Goal: Information Seeking & Learning: Learn about a topic

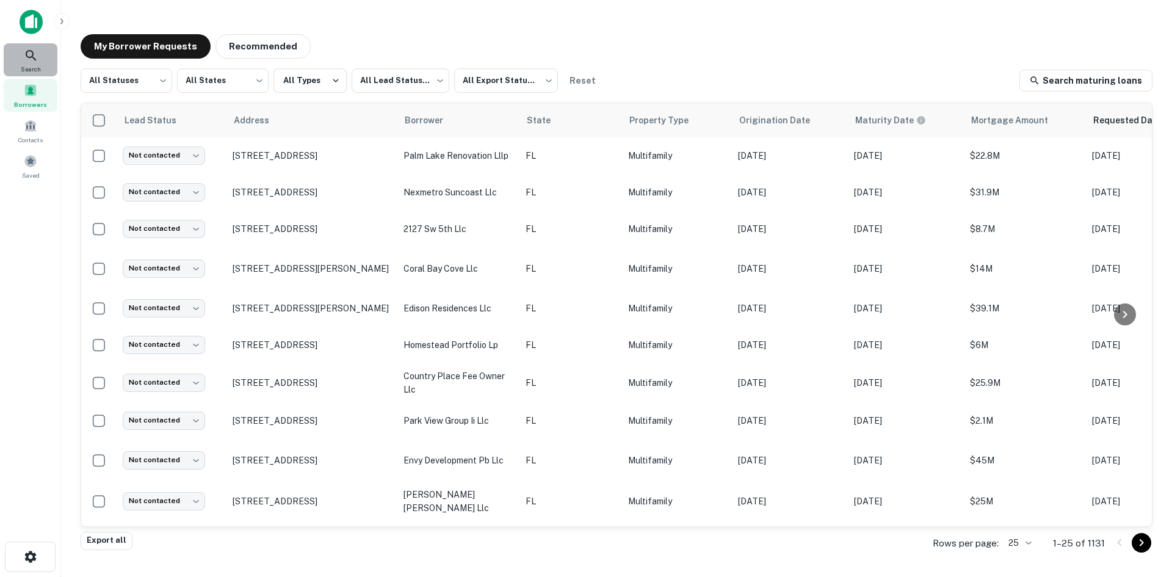
click at [24, 63] on div "Search" at bounding box center [31, 59] width 54 height 33
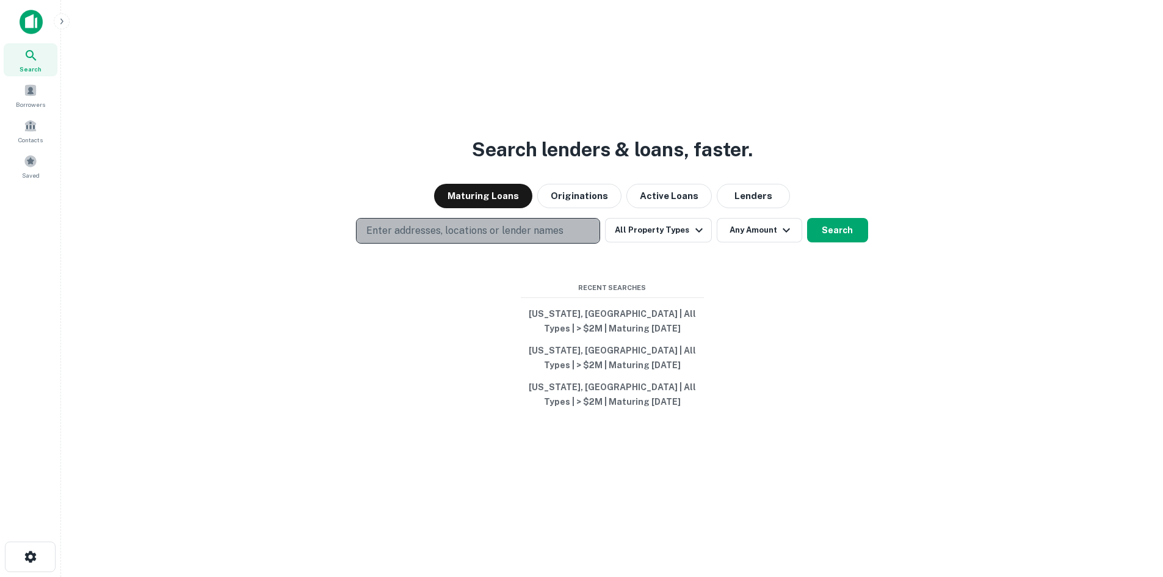
click at [525, 225] on p "Enter addresses, locations or lender names" at bounding box center [464, 230] width 197 height 15
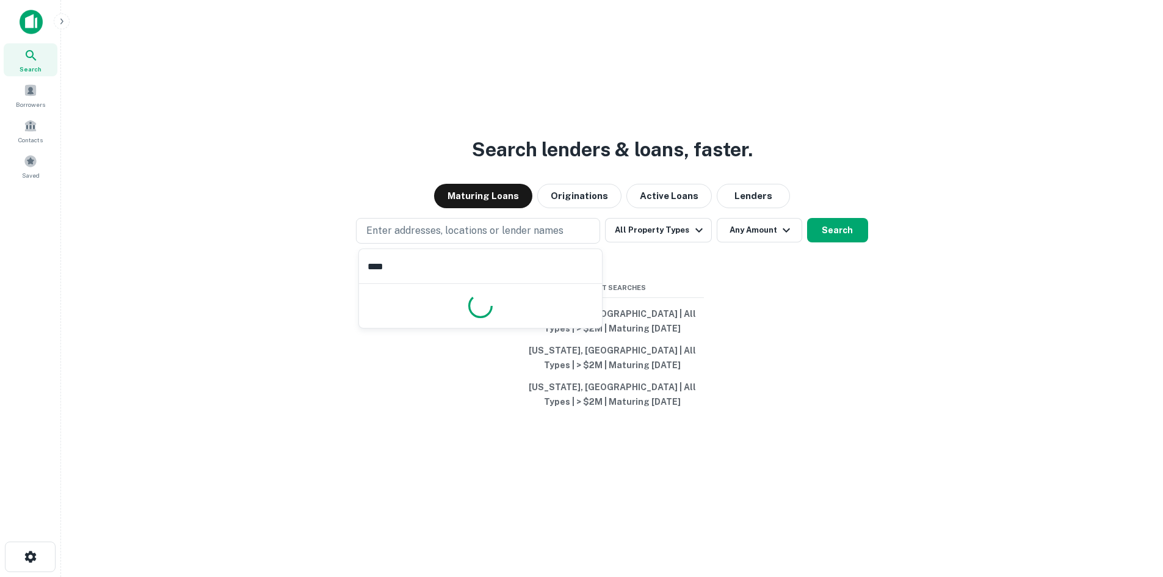
type input "*****"
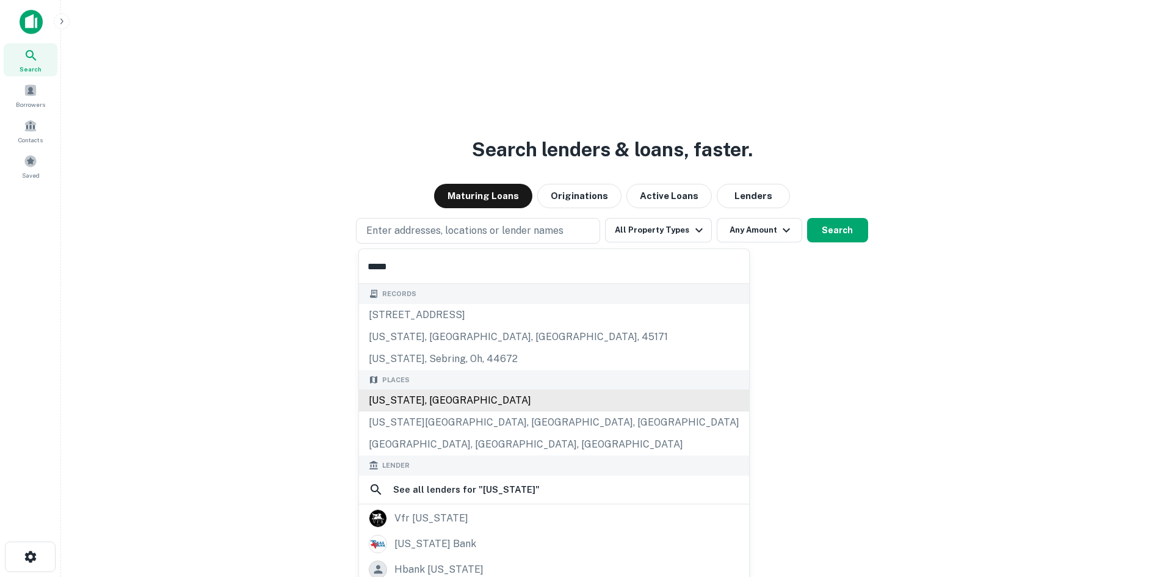
click at [499, 396] on div "Texas, USA" at bounding box center [554, 401] width 390 height 22
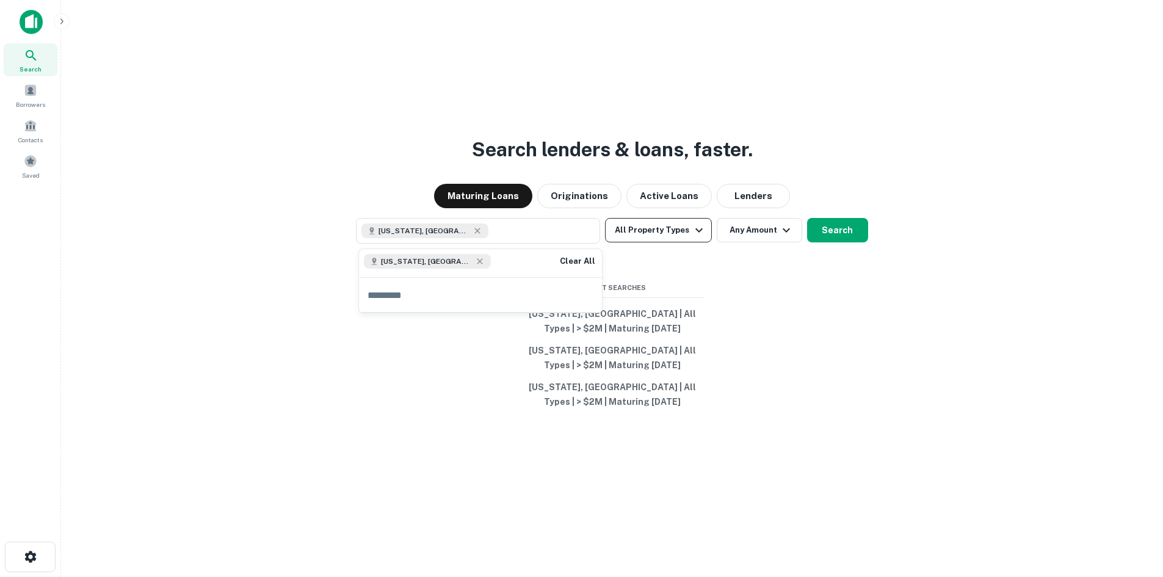
click at [656, 230] on button "All Property Types" at bounding box center [658, 230] width 106 height 24
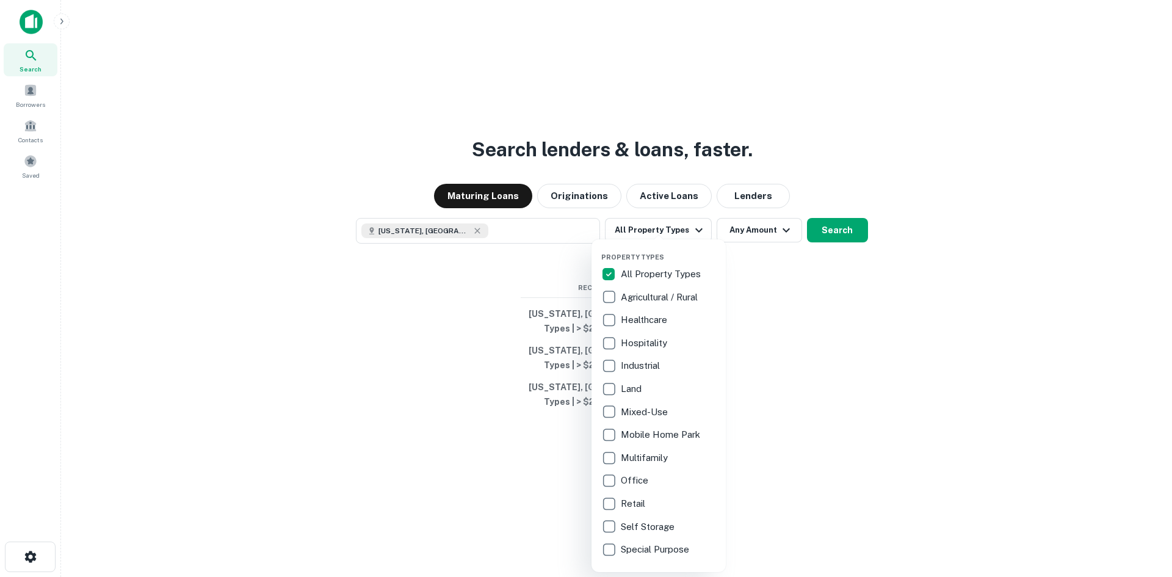
click at [636, 341] on p "Hospitality" at bounding box center [645, 343] width 49 height 15
click at [752, 235] on div at bounding box center [586, 288] width 1172 height 577
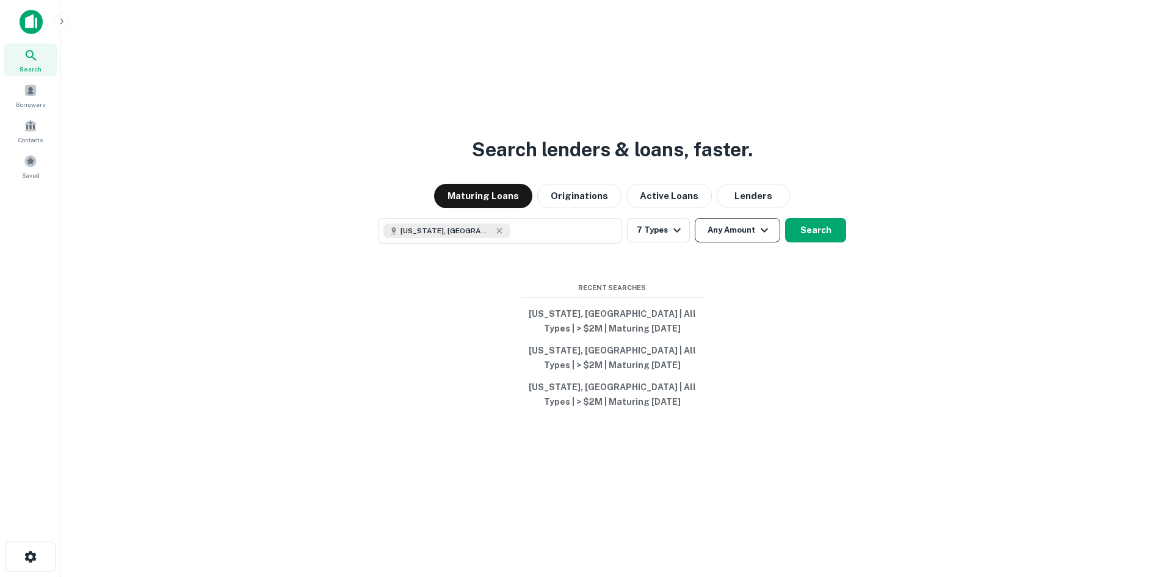
click at [752, 220] on button "Any Amount" at bounding box center [737, 230] width 85 height 24
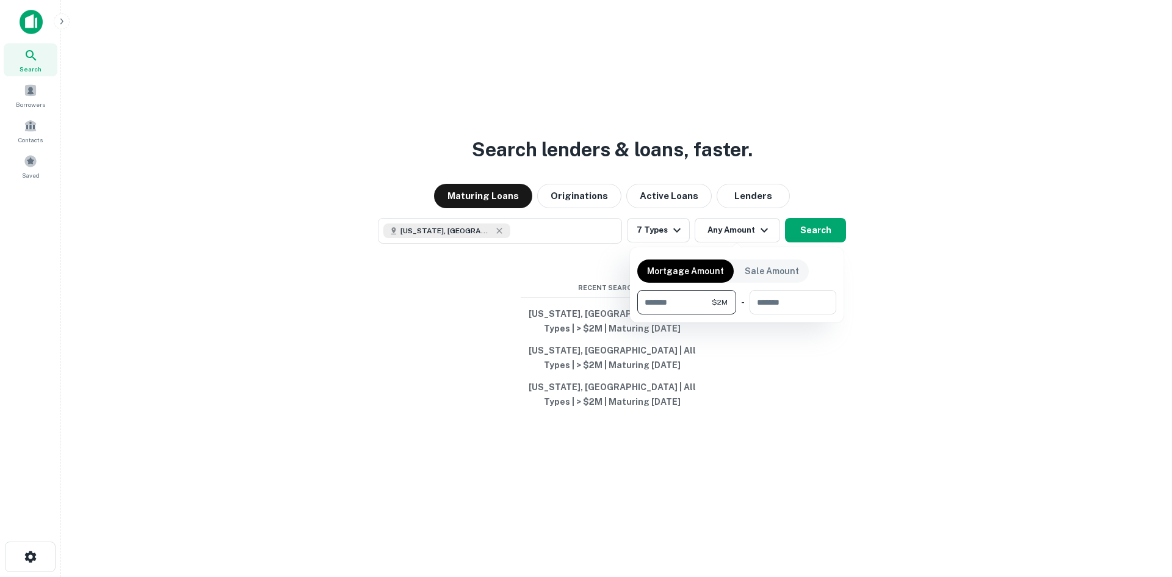
type input "*******"
click at [987, 257] on div at bounding box center [586, 288] width 1172 height 577
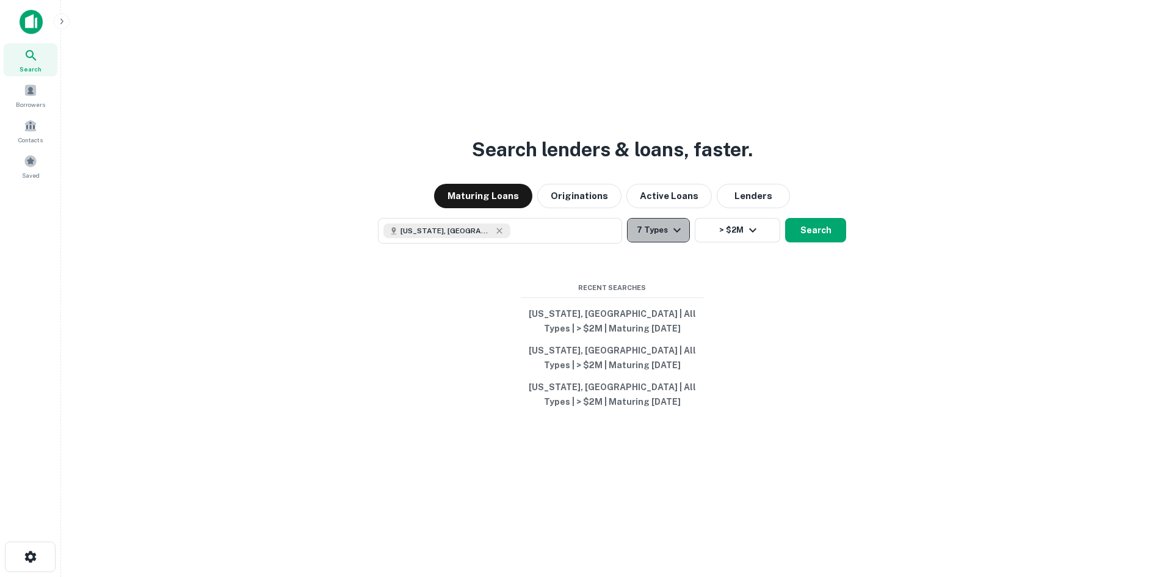
click at [655, 232] on button "7 Types" at bounding box center [658, 230] width 63 height 24
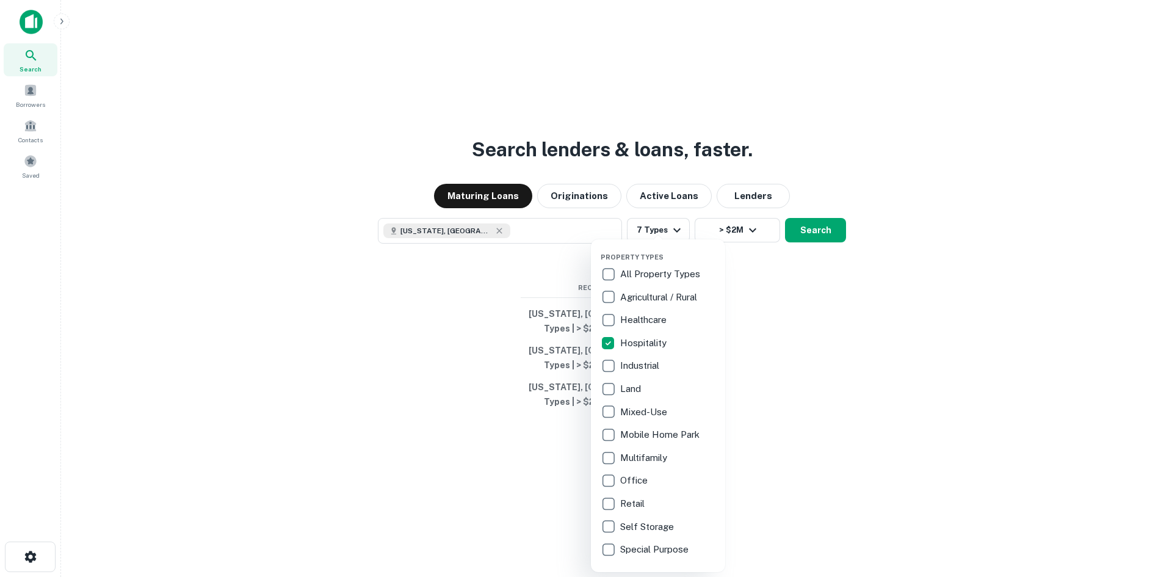
click at [862, 260] on div at bounding box center [586, 288] width 1172 height 577
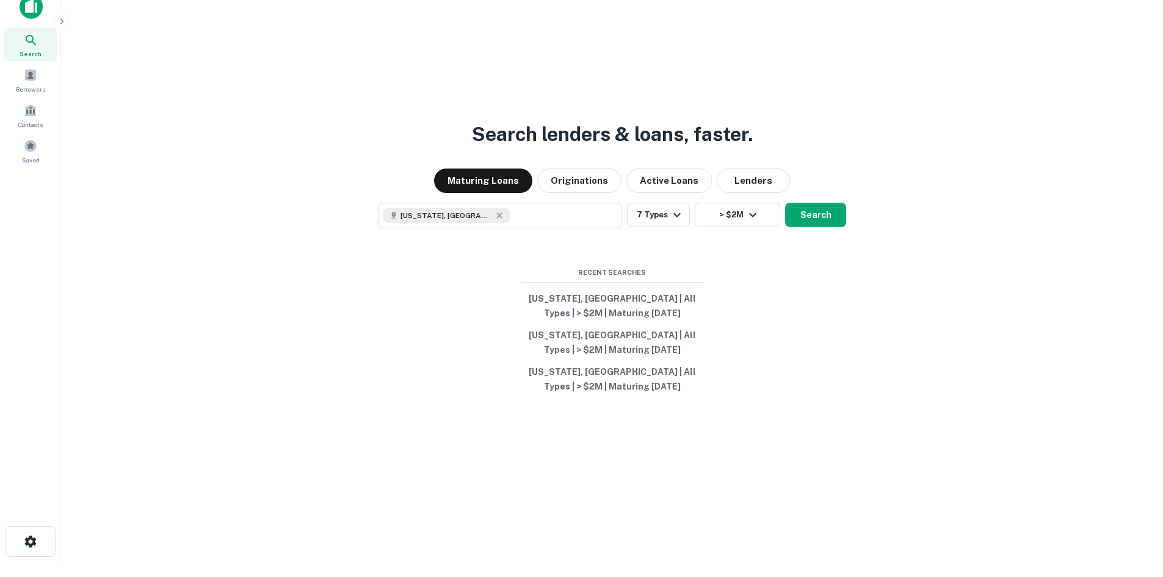
scroll to position [20, 0]
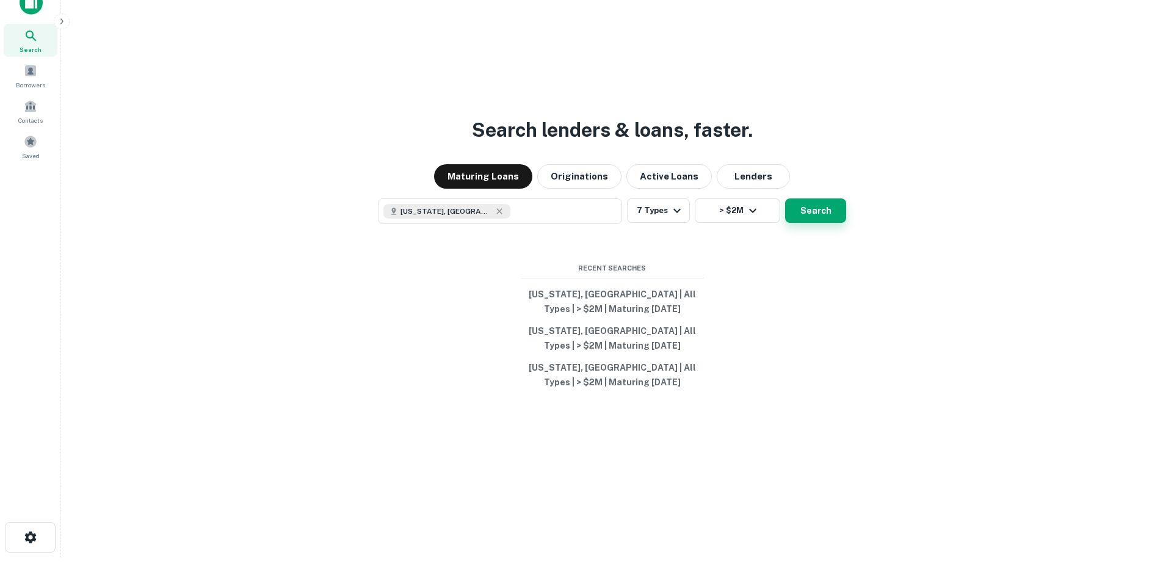
click at [807, 214] on button "Search" at bounding box center [815, 210] width 61 height 24
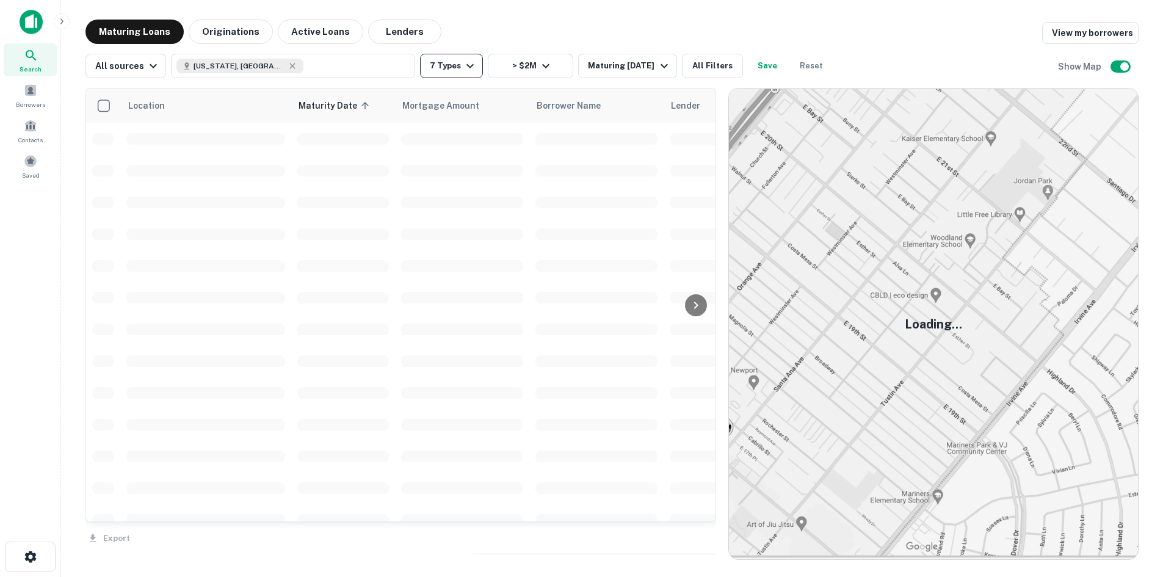
click at [427, 55] on button "7 Types" at bounding box center [451, 66] width 63 height 24
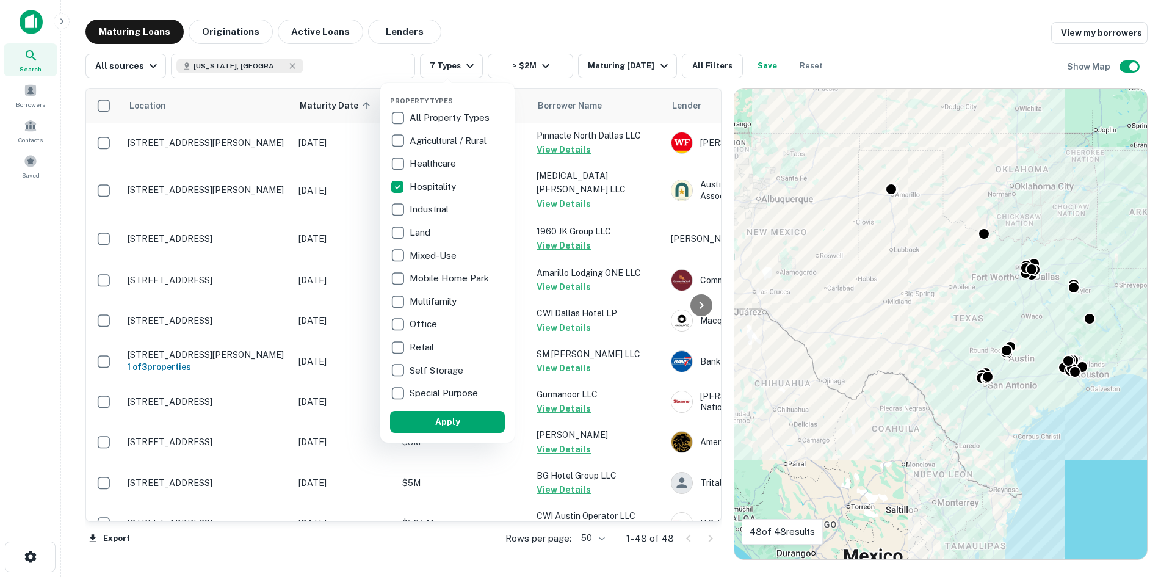
click at [977, 63] on div at bounding box center [586, 288] width 1172 height 577
click at [946, 36] on div at bounding box center [586, 288] width 1172 height 577
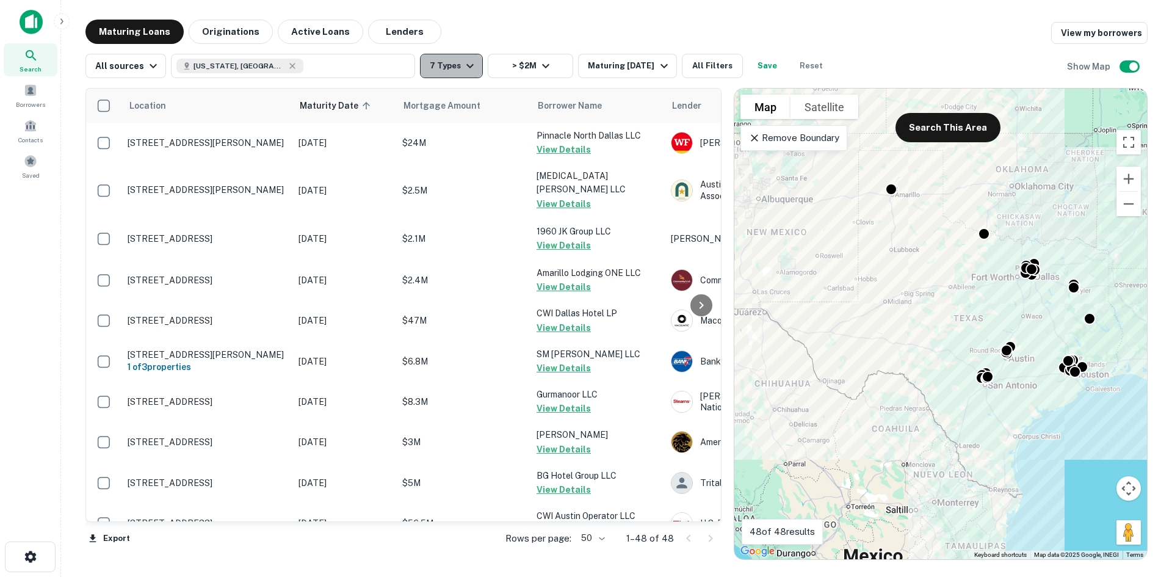
click at [446, 62] on button "7 Types" at bounding box center [451, 66] width 63 height 24
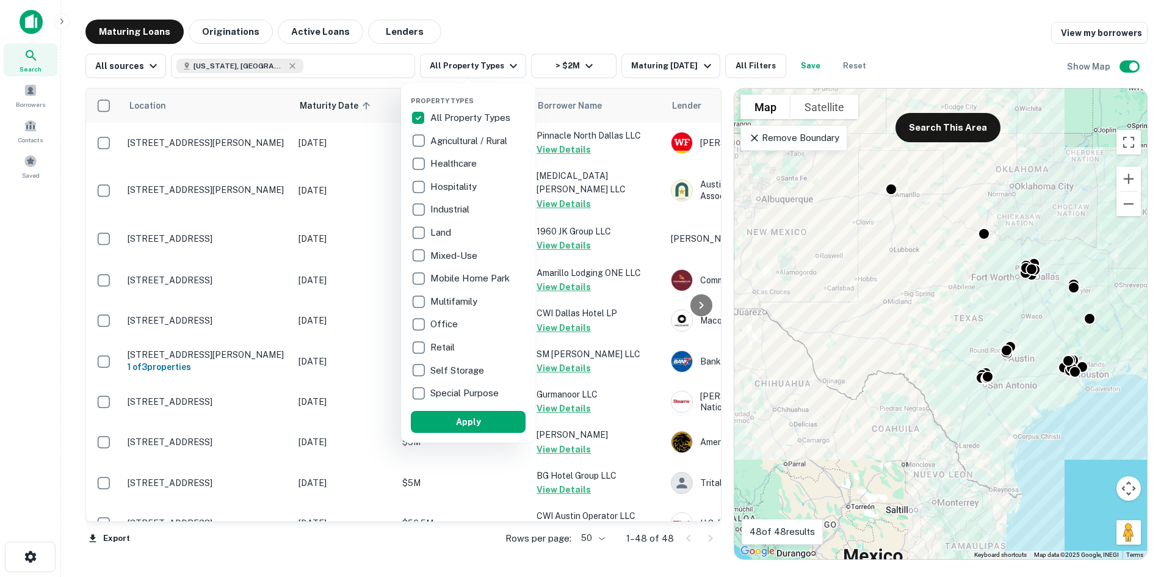
click at [476, 62] on div at bounding box center [586, 288] width 1172 height 577
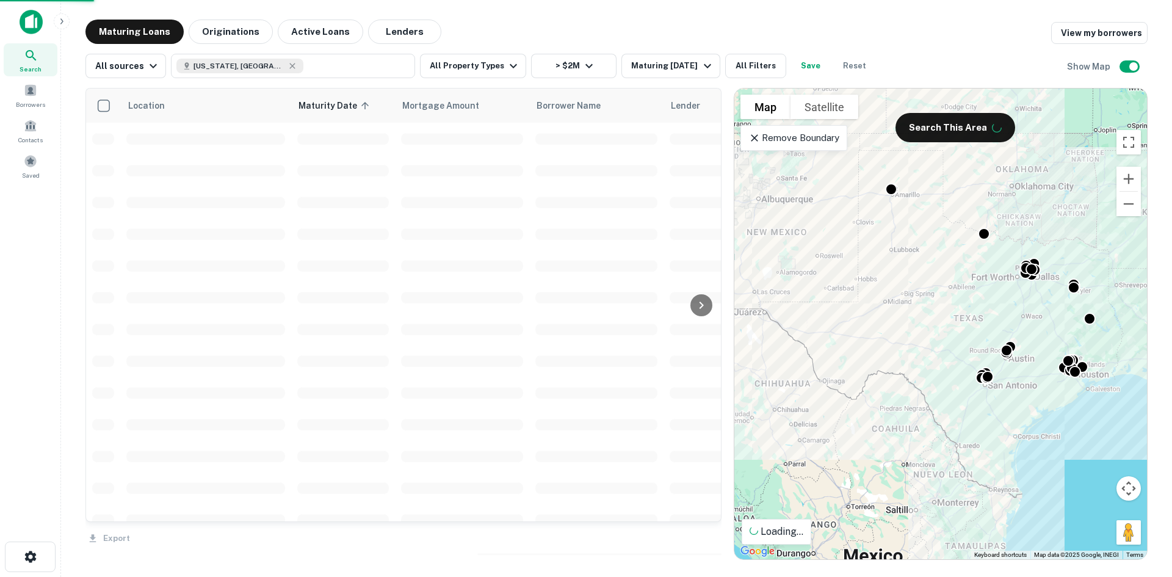
click at [496, 65] on div "Property Types All Property Types Agricultural / Rural Healthcare Hospitality I…" at bounding box center [586, 288] width 1172 height 577
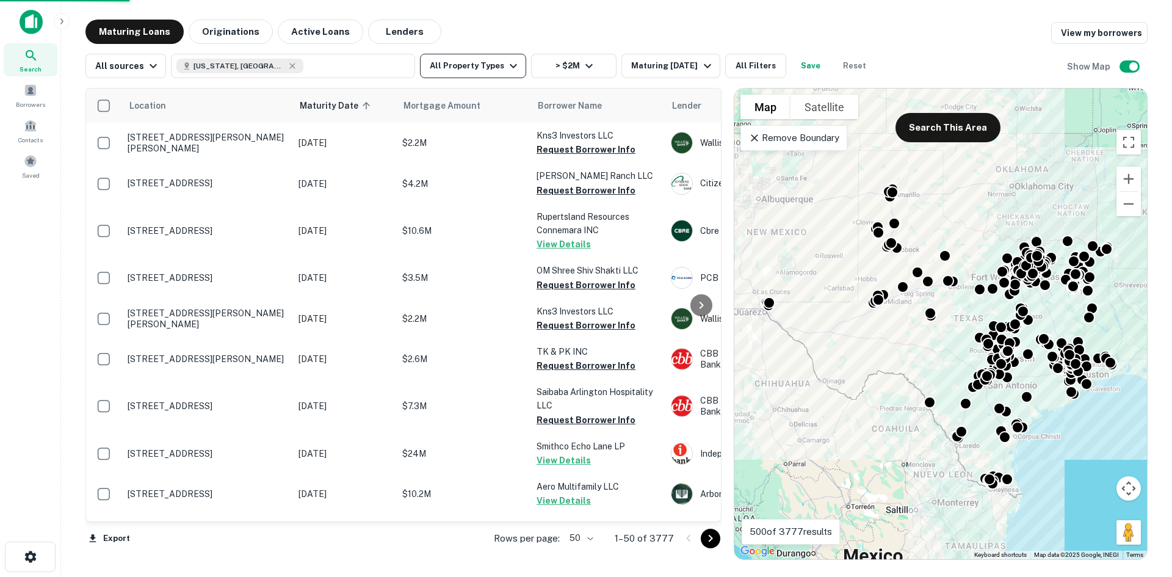
click at [479, 62] on button "All Property Types" at bounding box center [473, 66] width 106 height 24
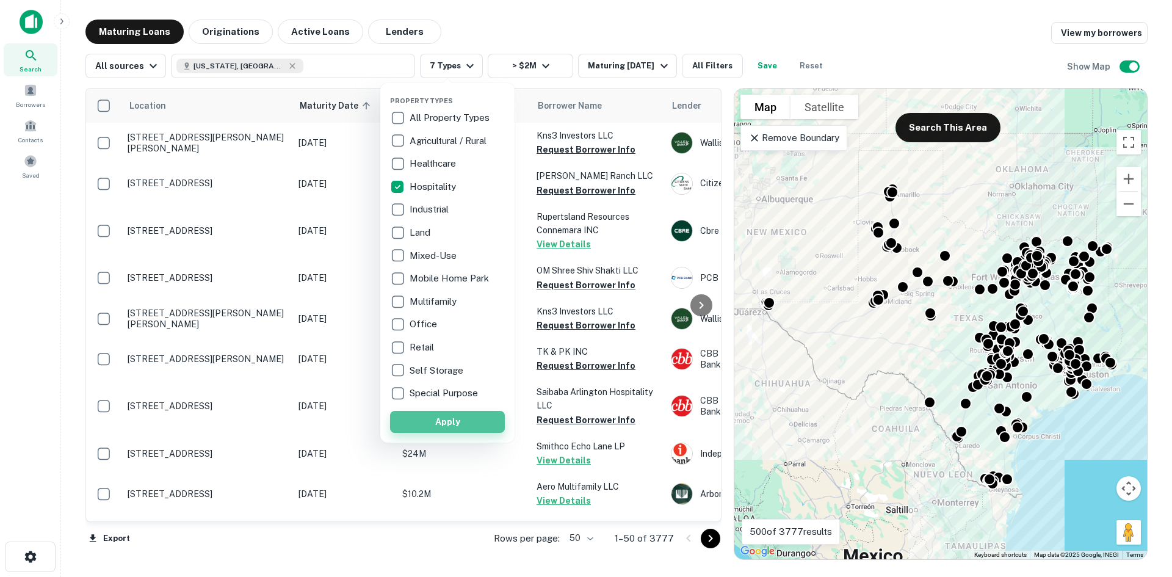
click at [465, 421] on button "Apply" at bounding box center [447, 422] width 115 height 22
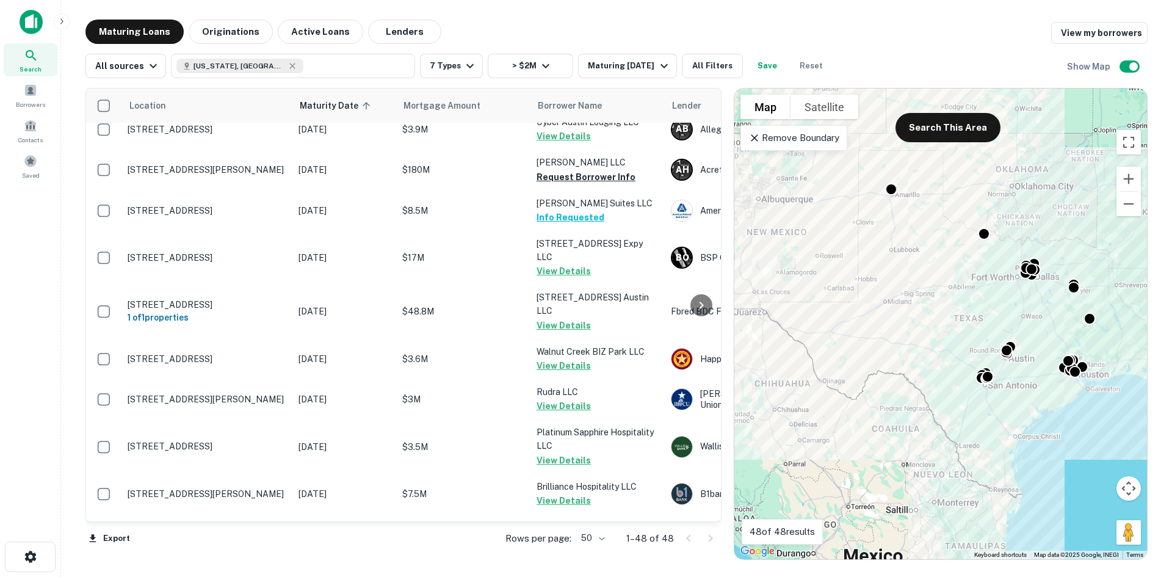
scroll to position [1693, 0]
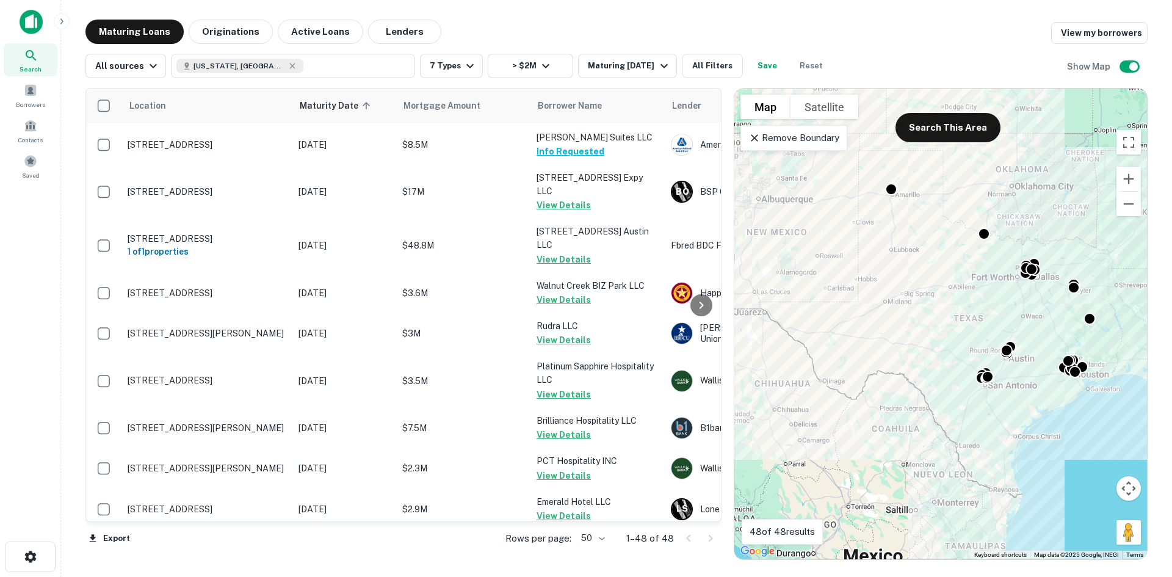
click at [598, 545] on body "Search Borrowers Contacts Saved Maturing Loans Originations Active Loans Lender…" at bounding box center [586, 288] width 1172 height 577
click at [600, 554] on li "100" at bounding box center [594, 551] width 35 height 22
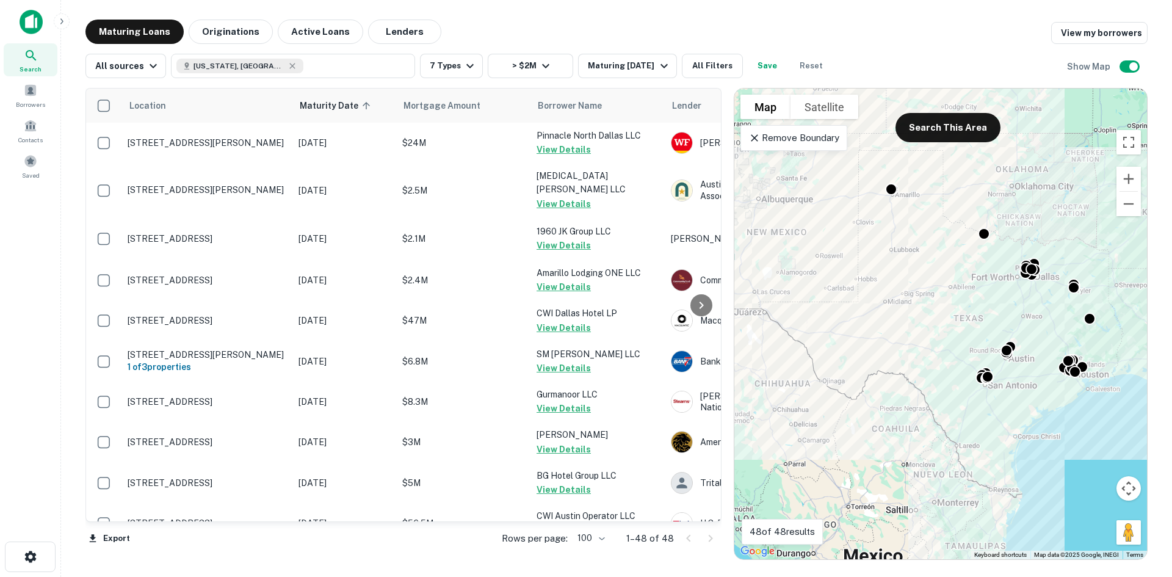
click at [32, 56] on icon at bounding box center [31, 55] width 10 height 10
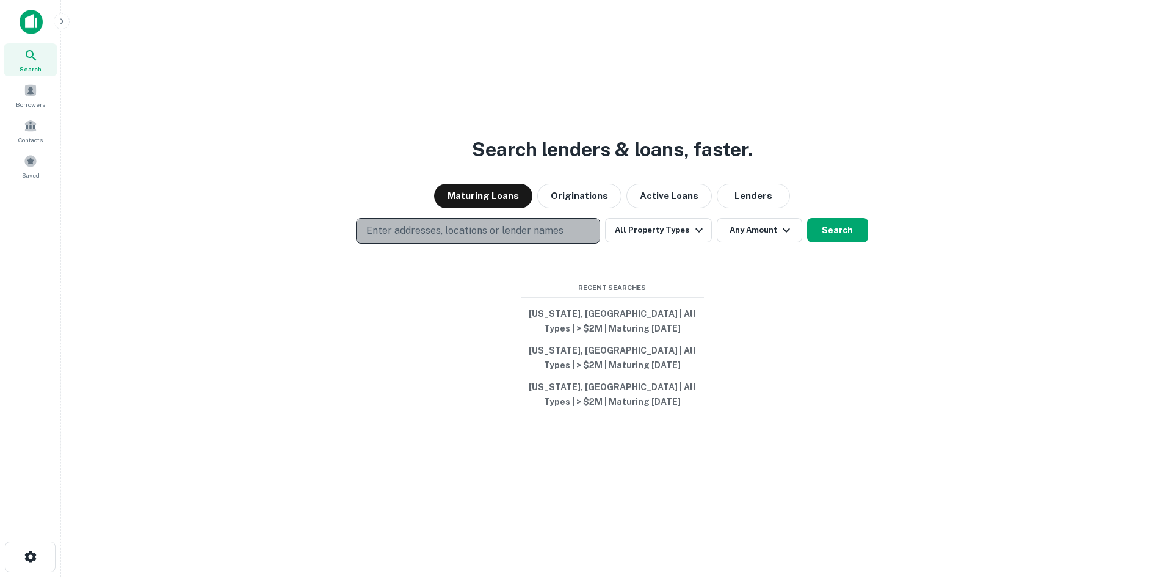
click at [580, 219] on button "Enter addresses, locations or lender names" at bounding box center [478, 231] width 244 height 26
click at [412, 369] on div "Search lenders & loans, faster. Maturing Loans Originations Active Loans Lender…" at bounding box center [612, 317] width 1083 height 577
click at [451, 227] on p "Enter addresses, locations or lender names" at bounding box center [464, 230] width 197 height 15
